Goal: Information Seeking & Learning: Learn about a topic

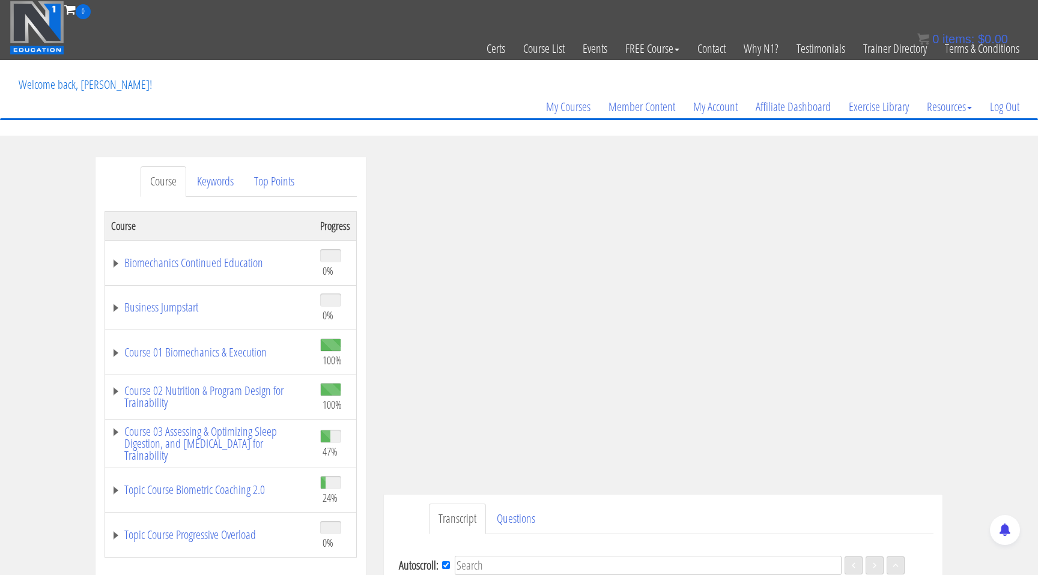
scroll to position [1372, 0]
click at [776, 298] on div ".a{fill:#000;opacity:0.65;}.b{fill:#fff;opacity:1.0;} .fp-color-play{opacity:0.…" at bounding box center [663, 314] width 559 height 314
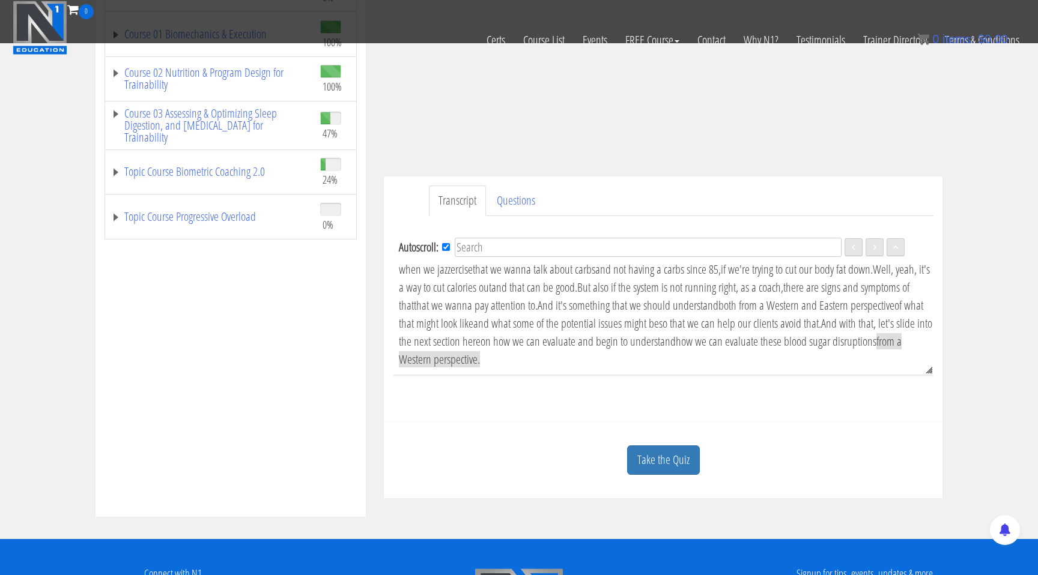
scroll to position [245, 0]
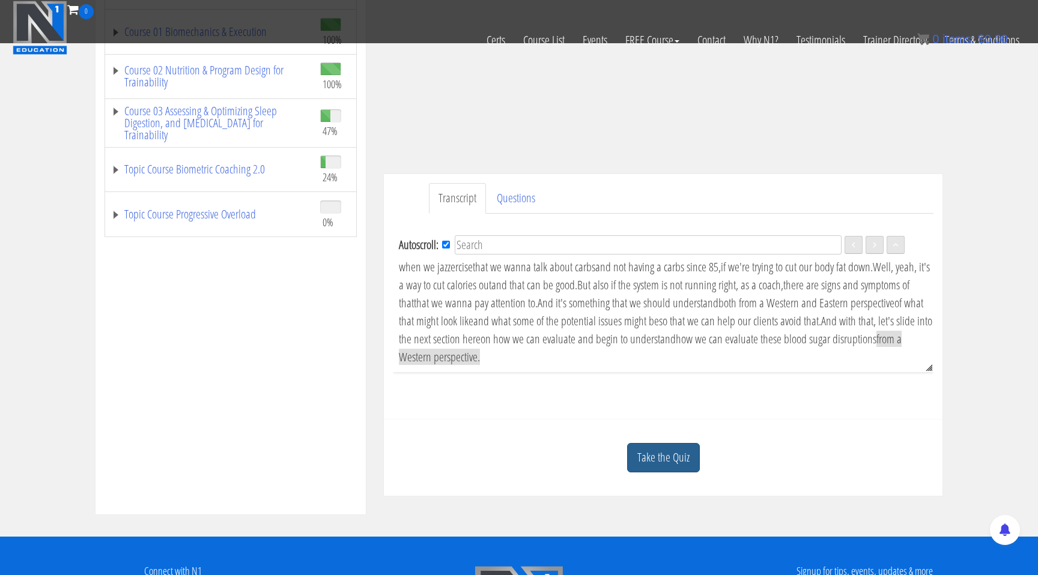
click at [672, 455] on link "Take the Quiz" at bounding box center [663, 457] width 73 height 29
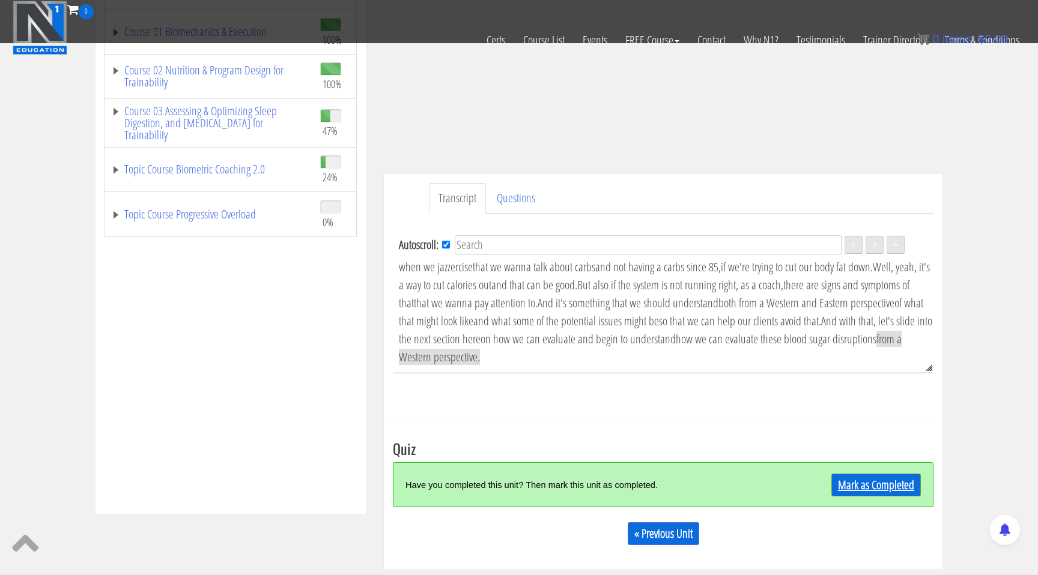
click at [876, 487] on link "Mark as Completed" at bounding box center [876, 485] width 90 height 23
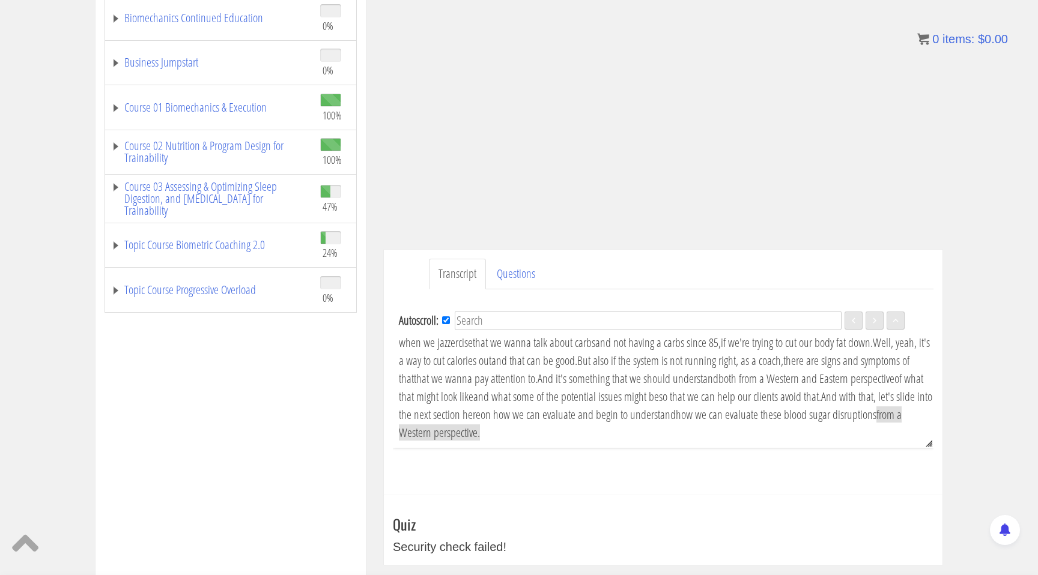
scroll to position [0, 0]
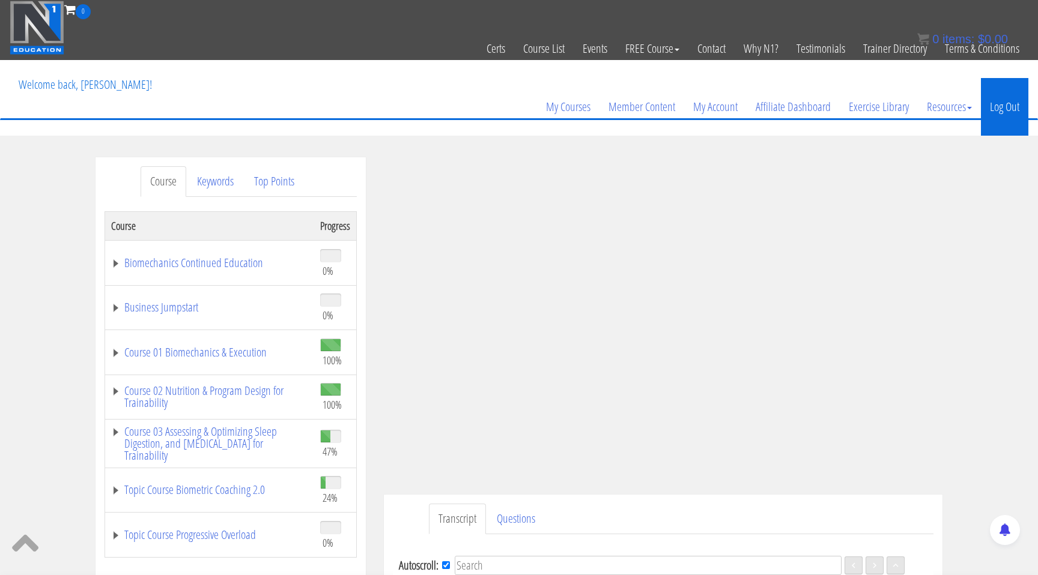
click at [1009, 104] on link "Log Out" at bounding box center [1004, 107] width 47 height 58
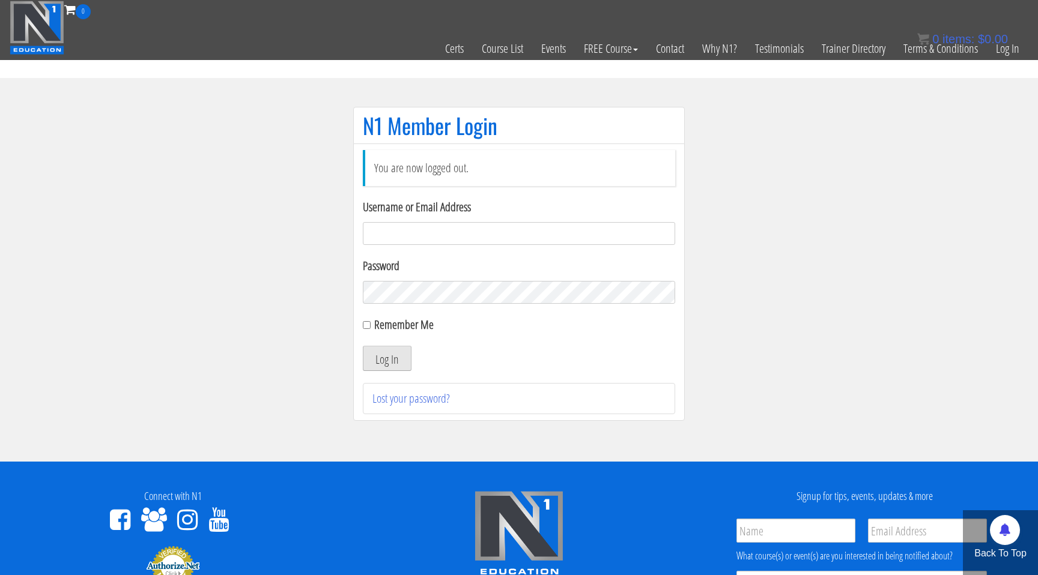
type input "savosabljic7207@gmail.com"
click at [408, 362] on button "Log In" at bounding box center [387, 358] width 49 height 25
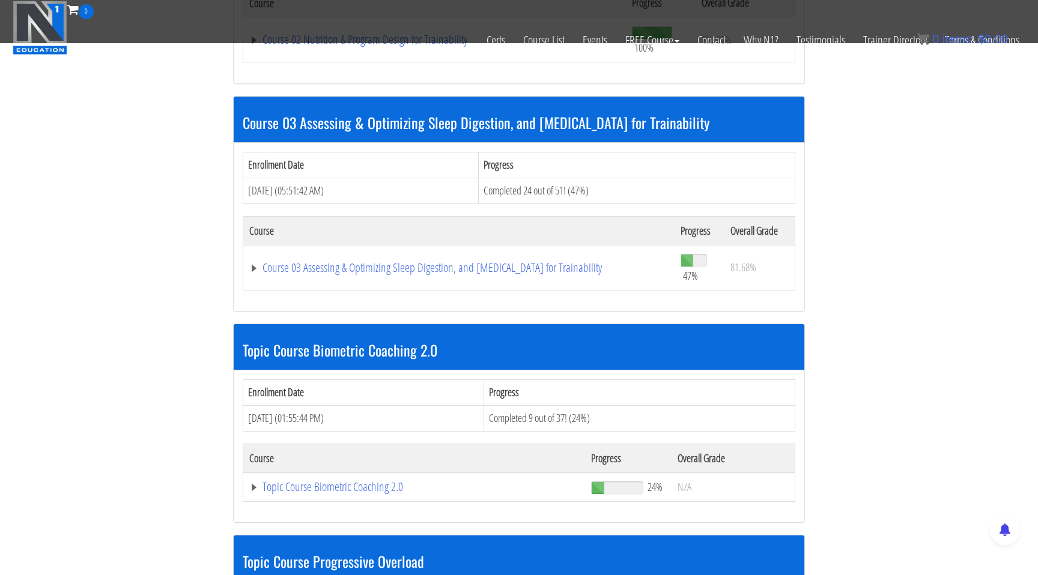
scroll to position [965, 0]
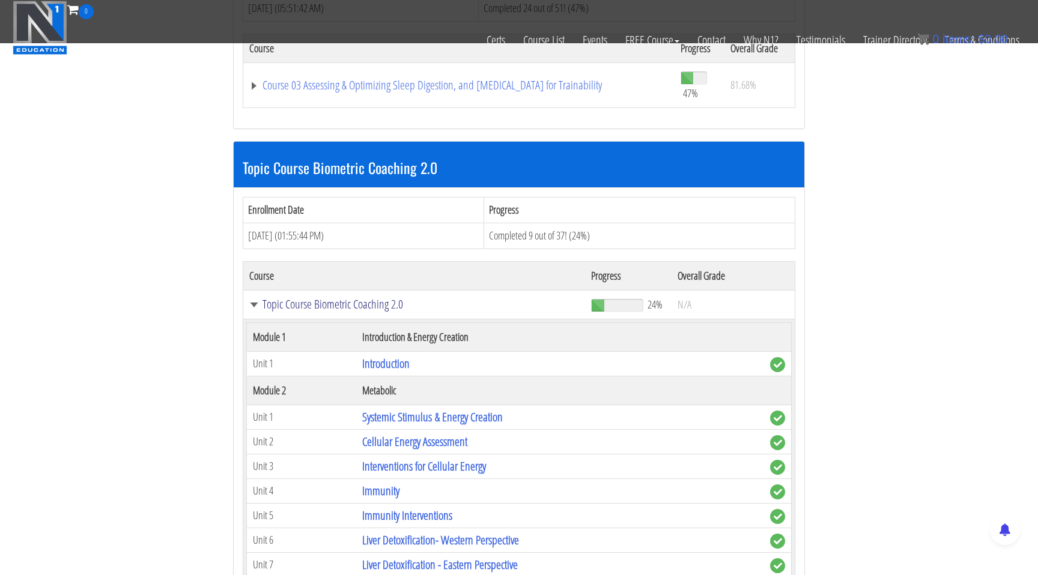
scroll to position [1484, 0]
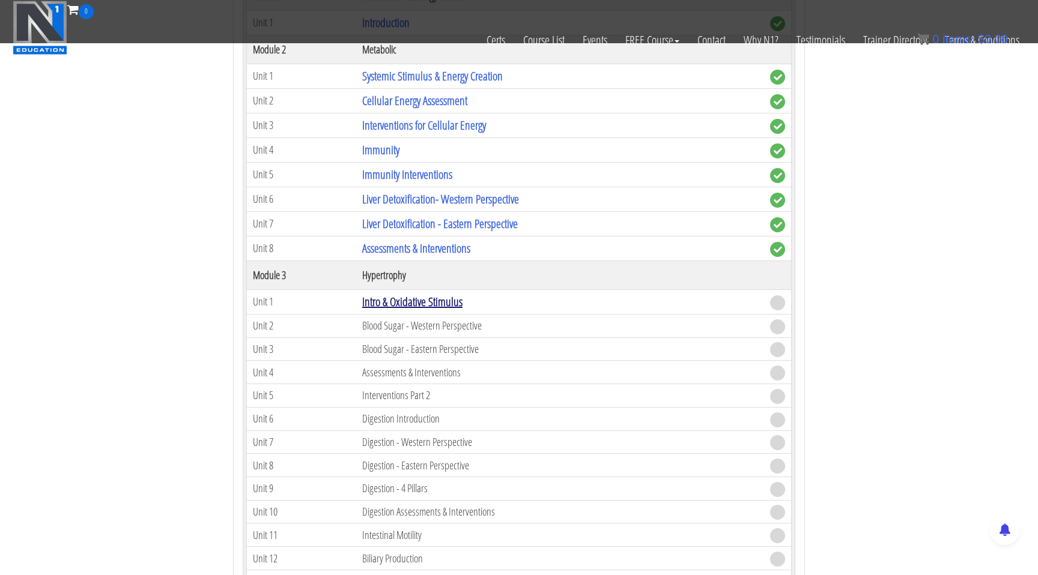
click at [457, 305] on link "Intro & Oxidative Stimulus" at bounding box center [412, 302] width 100 height 16
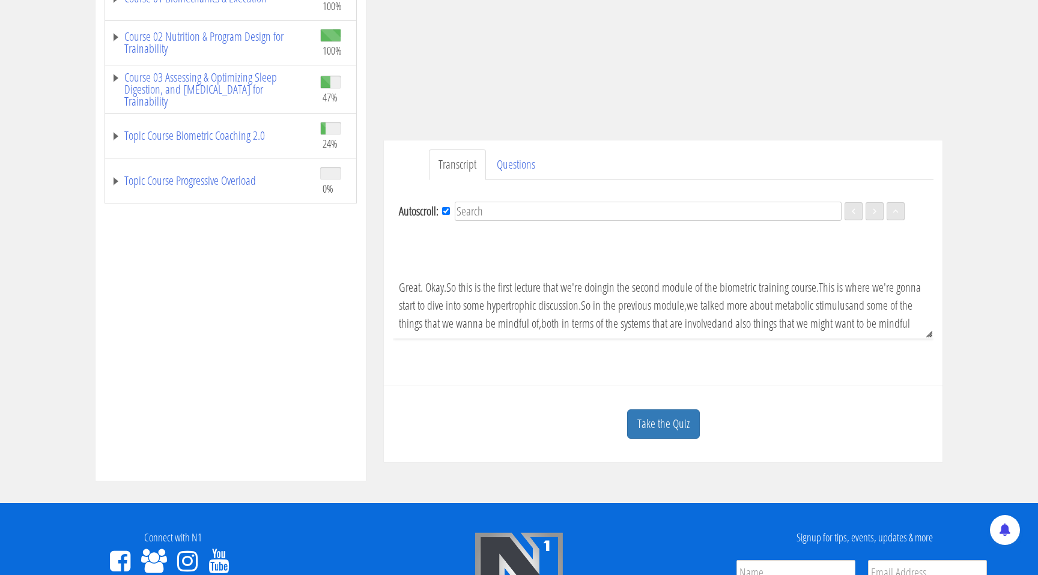
scroll to position [475, 0]
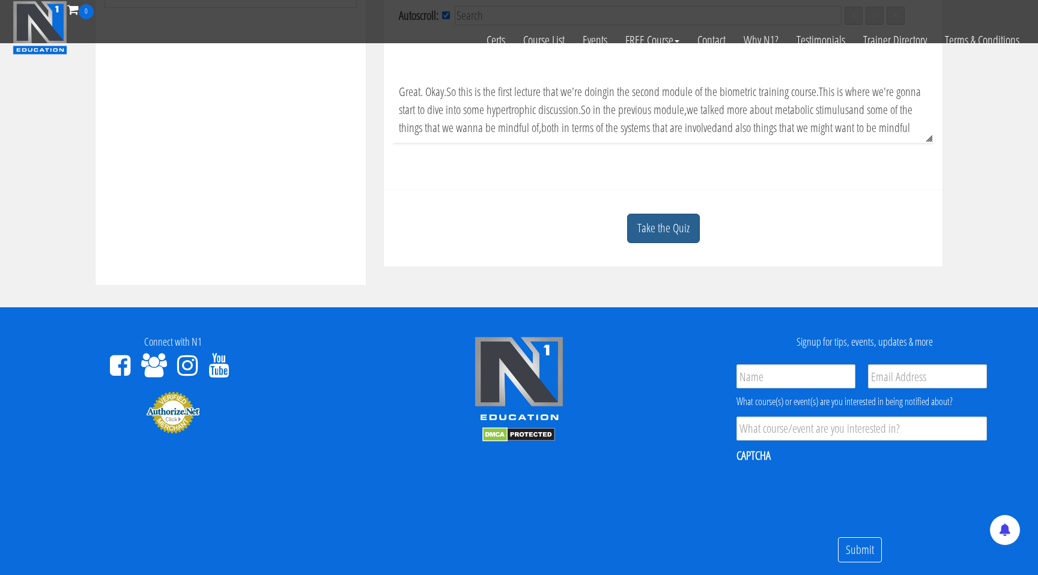
click at [670, 237] on link "Take the Quiz" at bounding box center [663, 228] width 73 height 29
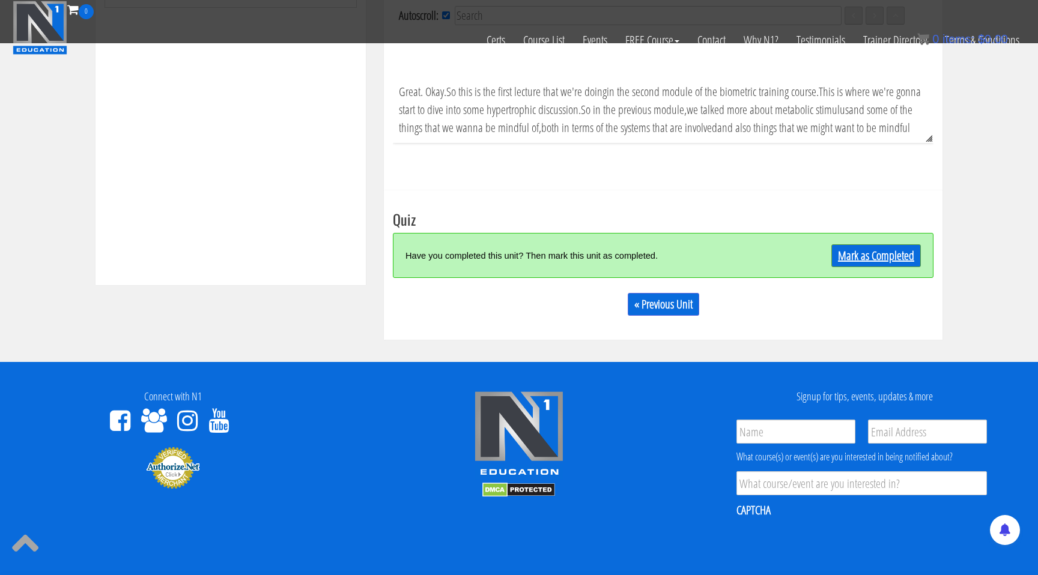
click at [862, 258] on link "Mark as Completed" at bounding box center [876, 255] width 90 height 23
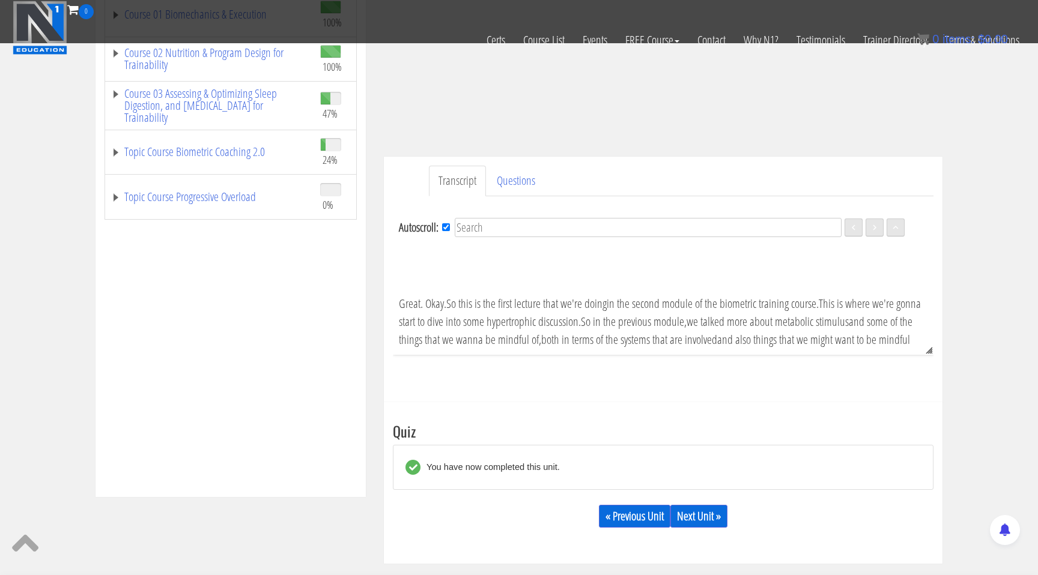
scroll to position [443, 0]
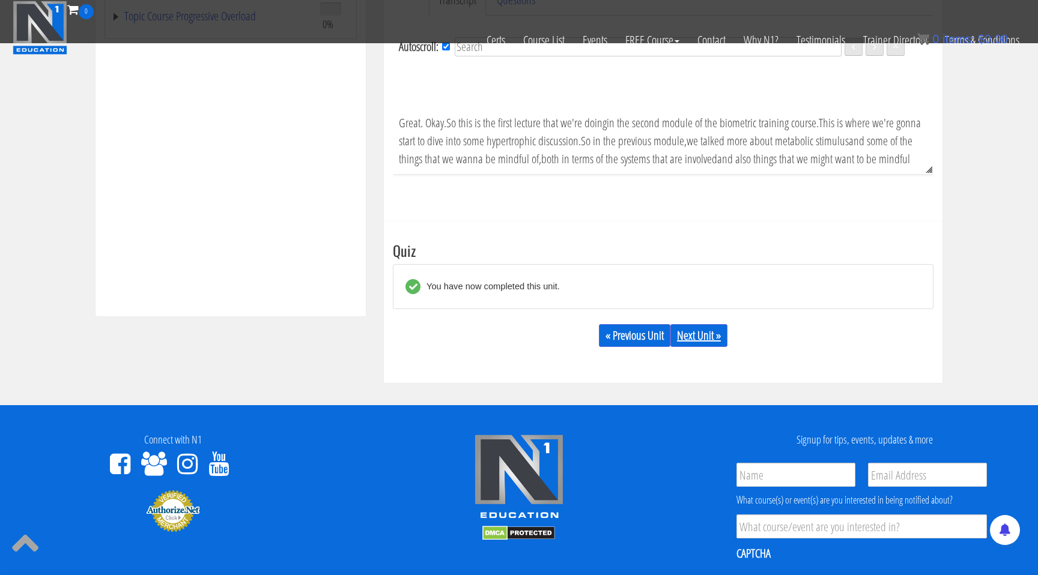
click at [706, 337] on link "Next Unit »" at bounding box center [698, 335] width 57 height 23
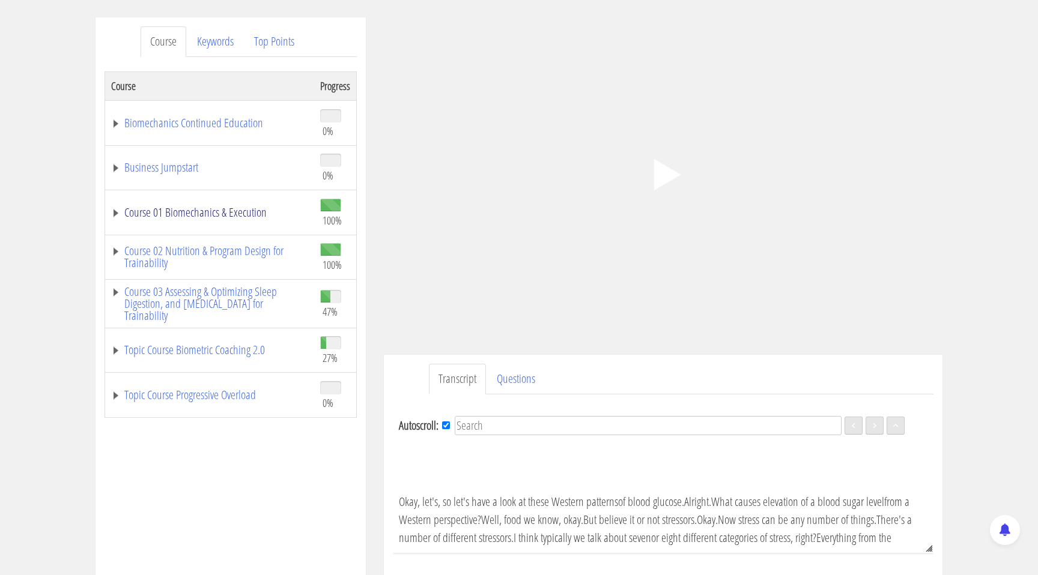
scroll to position [142, 0]
click at [115, 347] on link "Topic Course Biometric Coaching 2.0" at bounding box center [209, 348] width 197 height 12
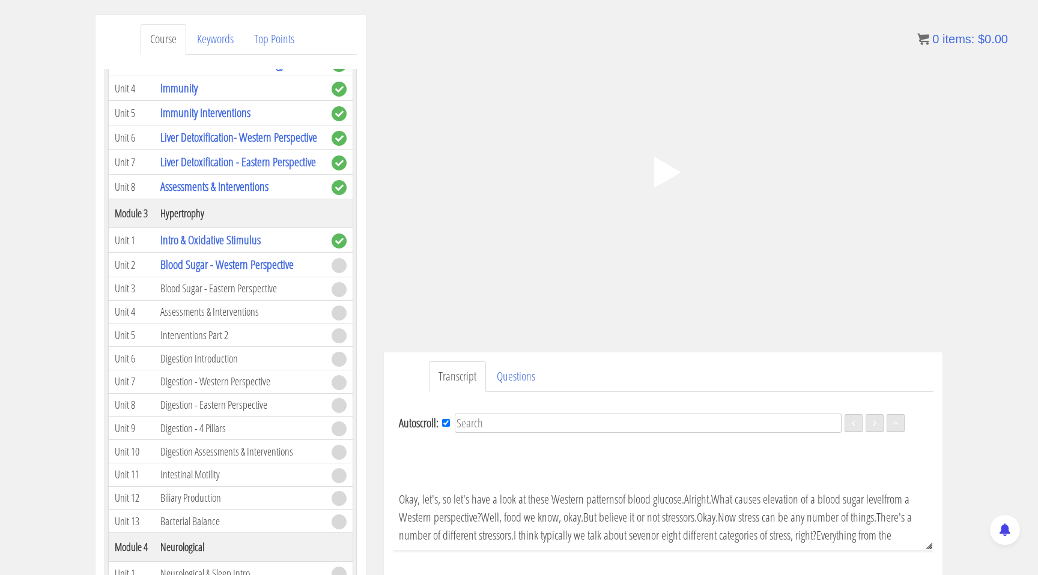
scroll to position [467, 0]
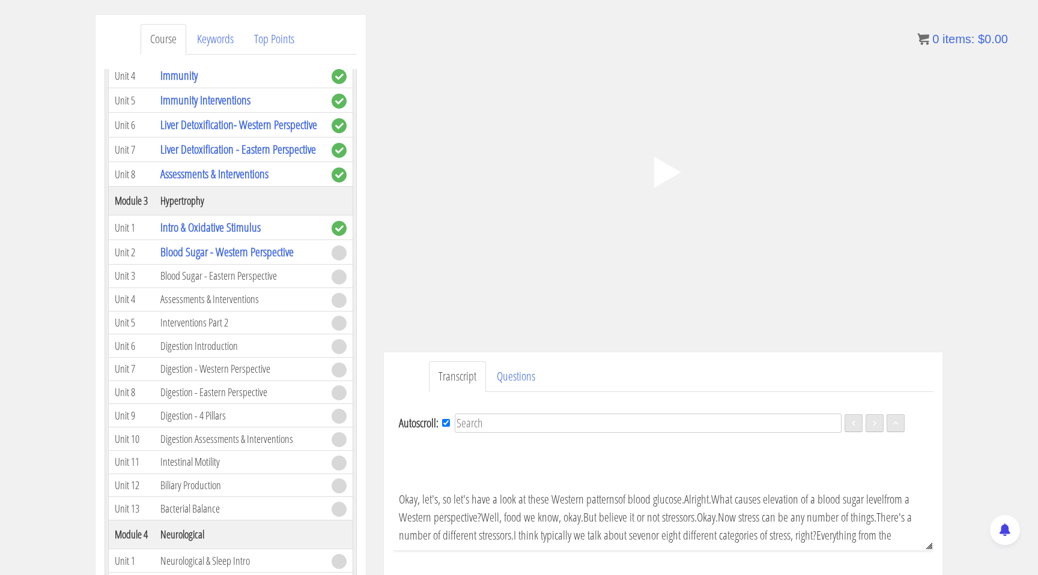
click at [663, 172] on polygon at bounding box center [667, 172] width 27 height 31
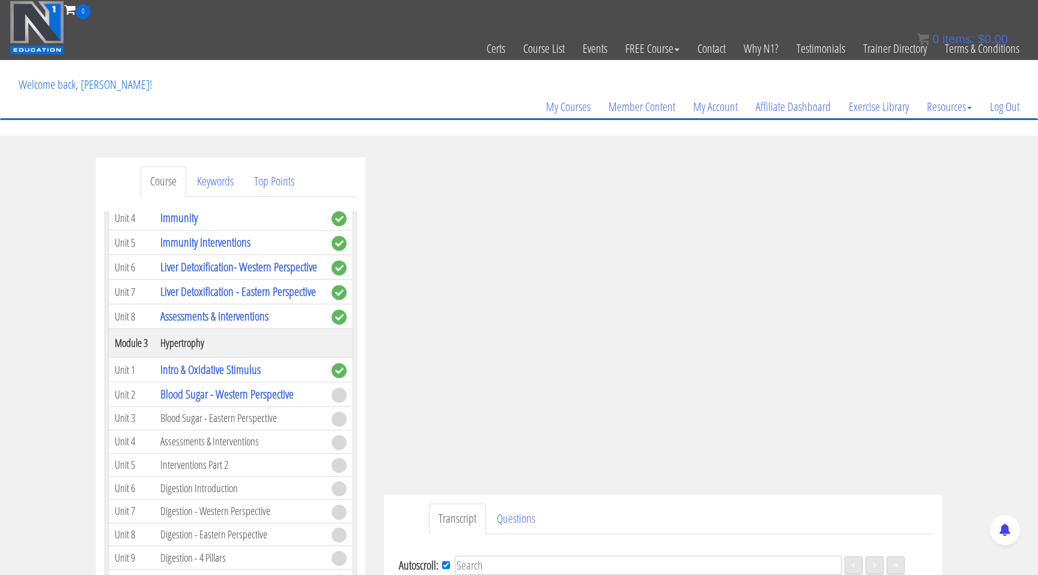
scroll to position [1079, 0]
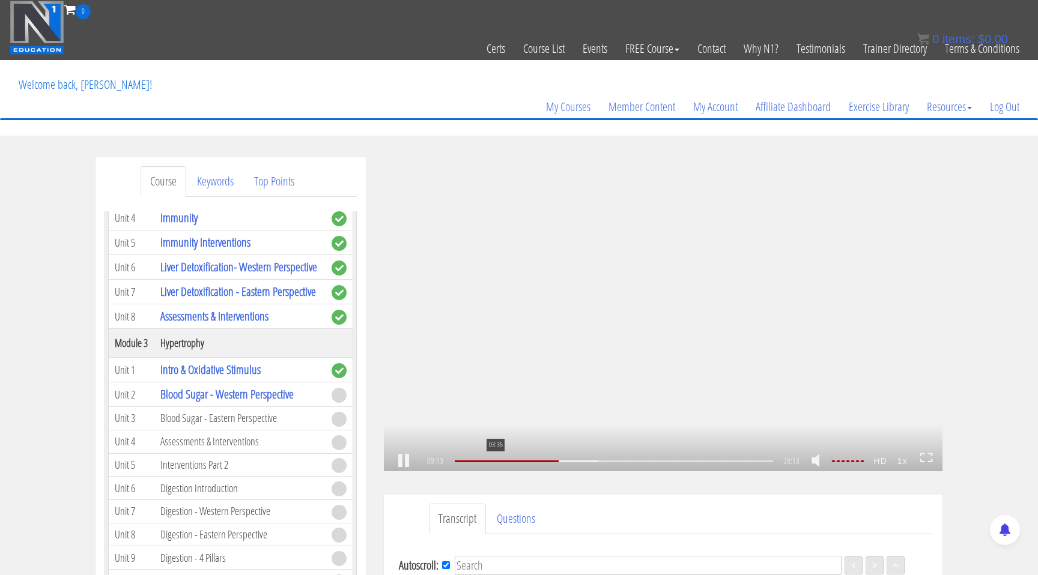
click at [494, 461] on div "03:35" at bounding box center [614, 462] width 318 height 2
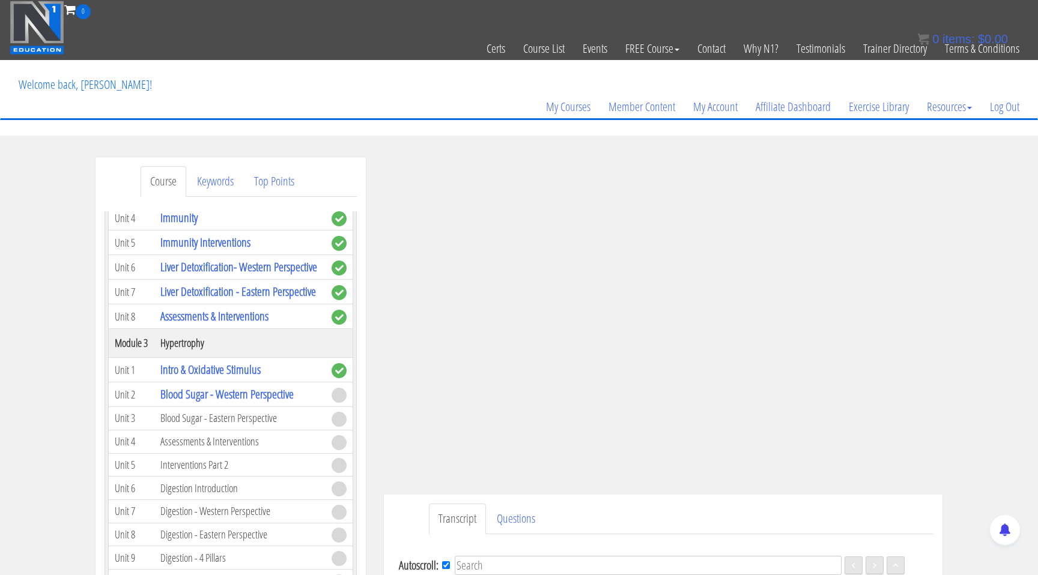
scroll to position [786, 0]
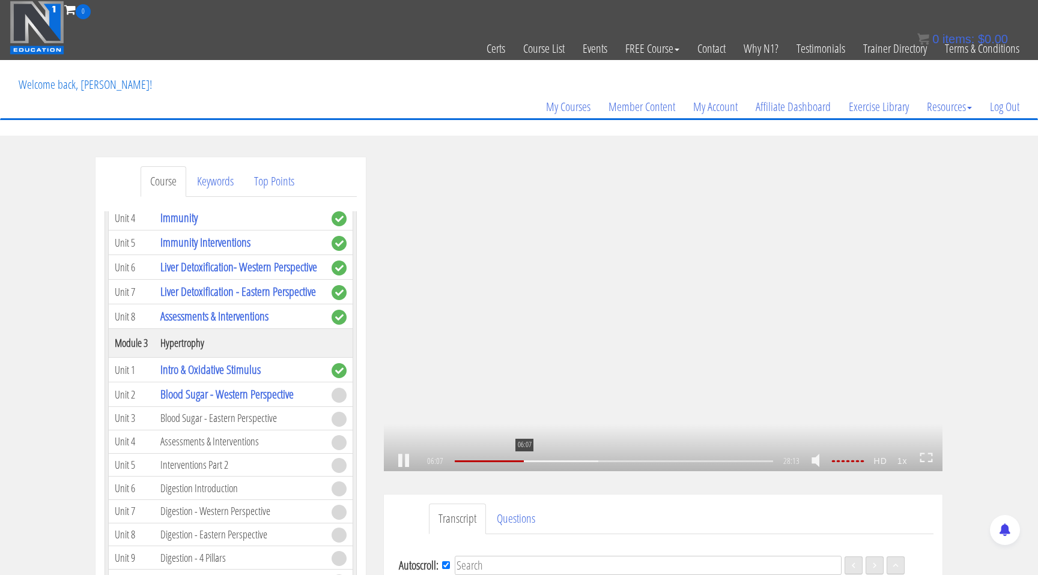
click at [523, 462] on div at bounding box center [489, 462] width 69 height 2
click at [517, 462] on div "05:35" at bounding box center [614, 462] width 318 height 2
click at [511, 463] on div "05:03" at bounding box center [614, 462] width 318 height 2
click at [507, 462] on div "04:41" at bounding box center [614, 462] width 318 height 2
click at [503, 462] on div at bounding box center [482, 462] width 54 height 2
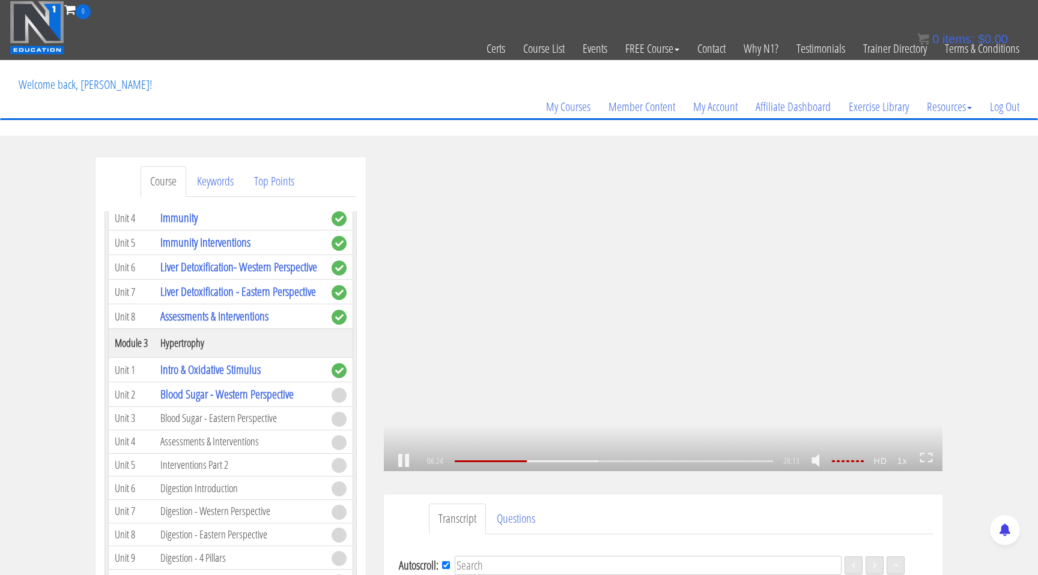
click at [720, 295] on div ".a{fill:#000;opacity:0.65;}.b{fill:#fff;opacity:1.0;} .fp-color-play{opacity:0.…" at bounding box center [663, 314] width 559 height 314
